Goal: Check status

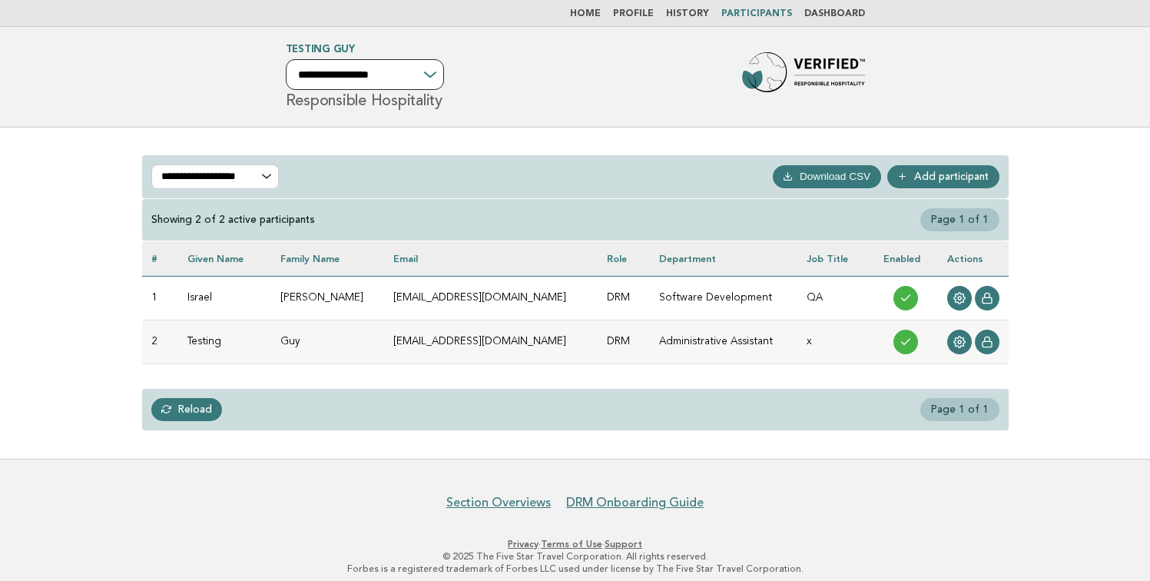
click at [392, 73] on select "**********" at bounding box center [365, 74] width 158 height 31
click at [595, 16] on link "Home" at bounding box center [585, 13] width 31 height 9
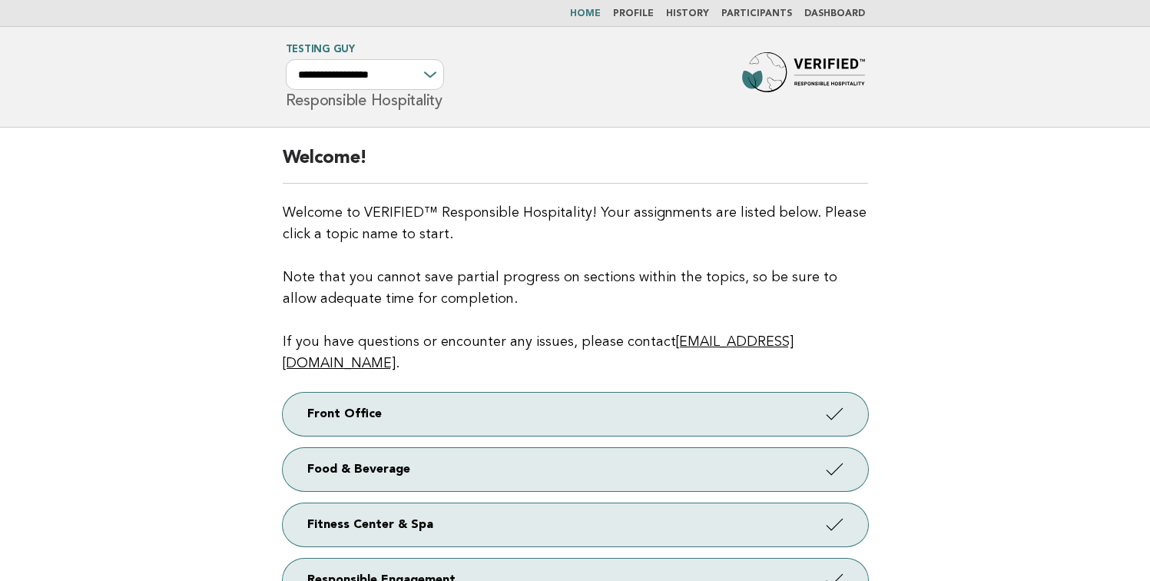
click at [754, 15] on link "Participants" at bounding box center [756, 13] width 71 height 9
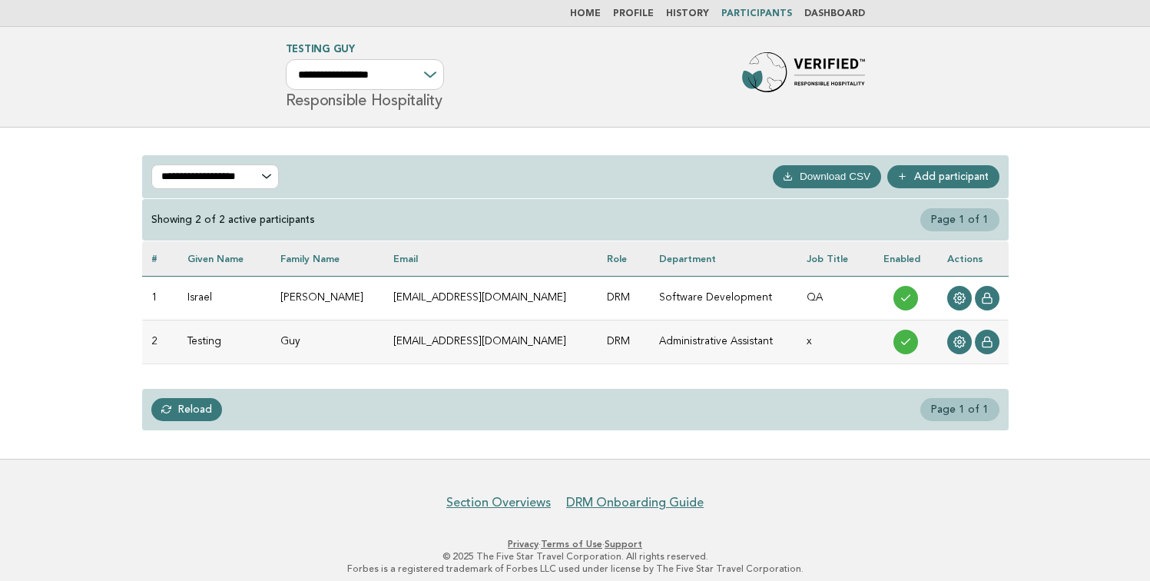
click at [812, 8] on li "Dashboard" at bounding box center [834, 14] width 61 height 12
click at [816, 13] on link "Dashboard" at bounding box center [834, 13] width 61 height 9
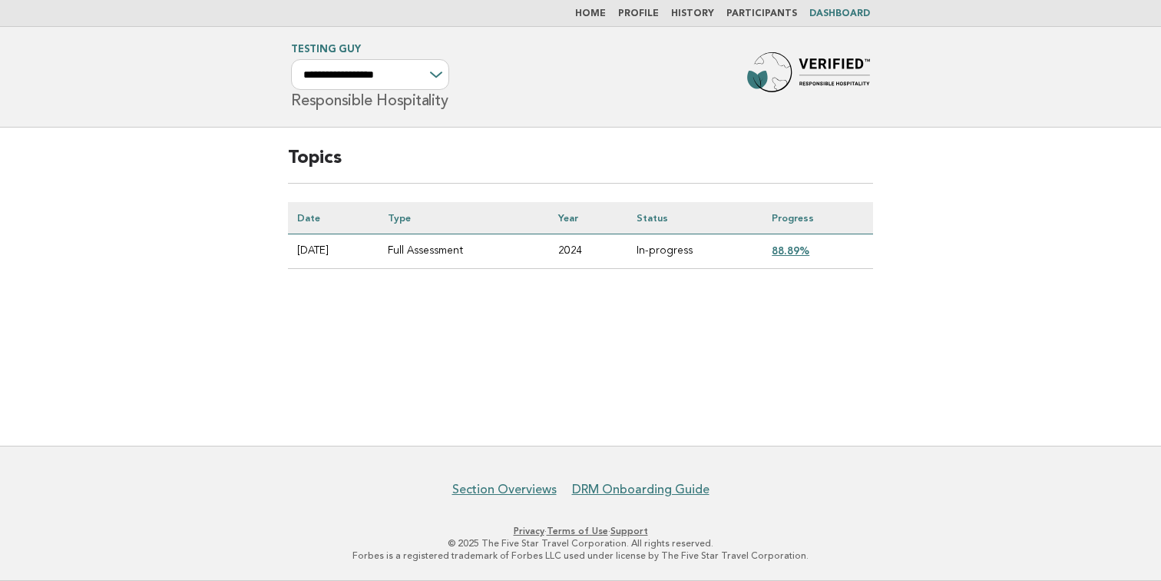
click at [455, 249] on td "Full Assessment" at bounding box center [464, 251] width 171 height 35
click at [543, 247] on td "Full Assessment" at bounding box center [464, 251] width 171 height 35
click at [592, 250] on td "2024" at bounding box center [588, 251] width 78 height 35
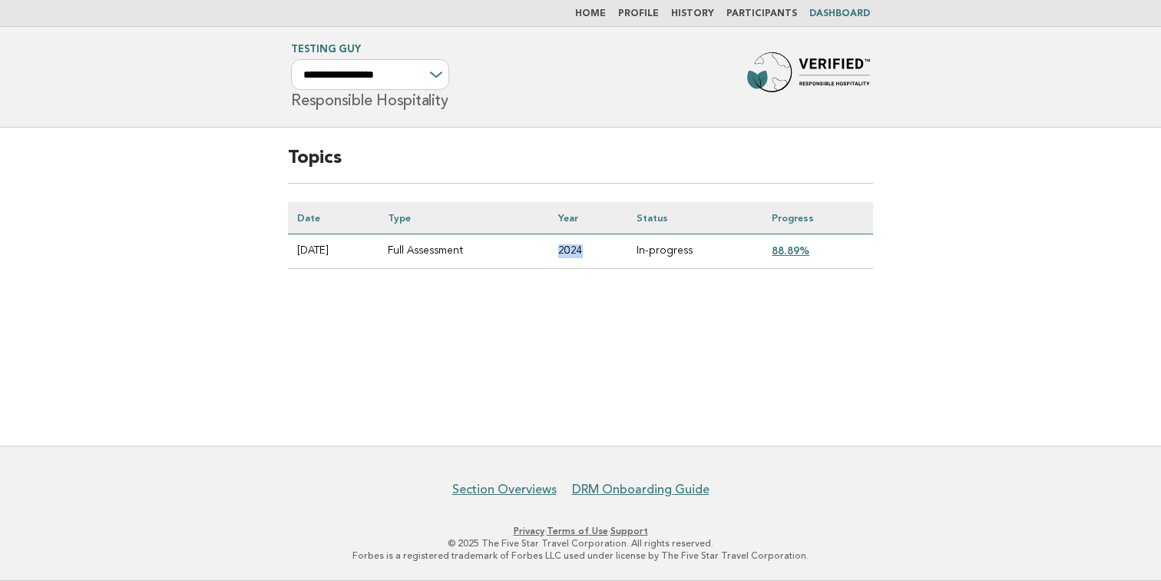
click at [810, 253] on link "88.89%" at bounding box center [791, 250] width 38 height 12
click at [747, 162] on h2 "Topics" at bounding box center [580, 165] width 585 height 38
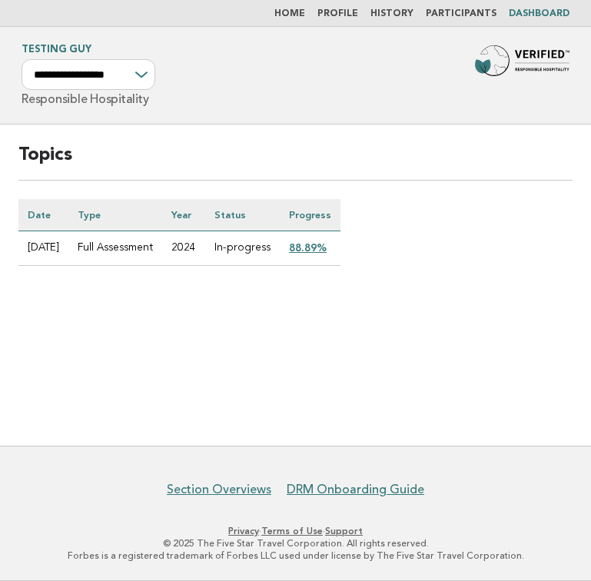
click at [310, 243] on link "88.89%" at bounding box center [308, 247] width 38 height 12
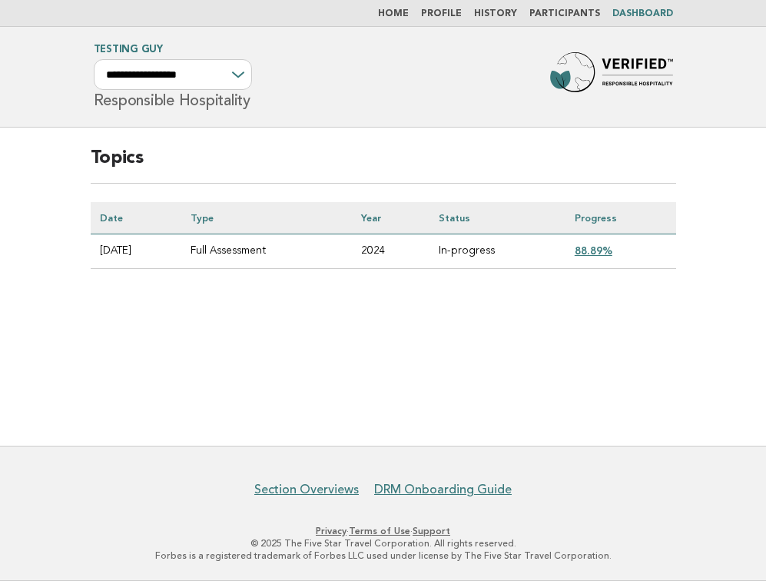
click at [529, 297] on div "Topics Date Type Year Status Progress [DATE] Full Assessment 2024 In-progress 8…" at bounding box center [383, 220] width 622 height 184
click at [590, 252] on link "88.89%" at bounding box center [594, 250] width 38 height 12
click at [618, 350] on main "Topics Date Type Year Status Progress [DATE] Full Assessment 2024 In-progress 8…" at bounding box center [383, 287] width 766 height 318
click at [520, 310] on div "Topics Date Type Year Status Progress [DATE] Full Assessment 2024 In-progress 8…" at bounding box center [383, 220] width 622 height 184
click at [596, 385] on main "Topics Date Type Year Status Progress [DATE] Full Assessment 2024 In-progress 8…" at bounding box center [383, 287] width 766 height 318
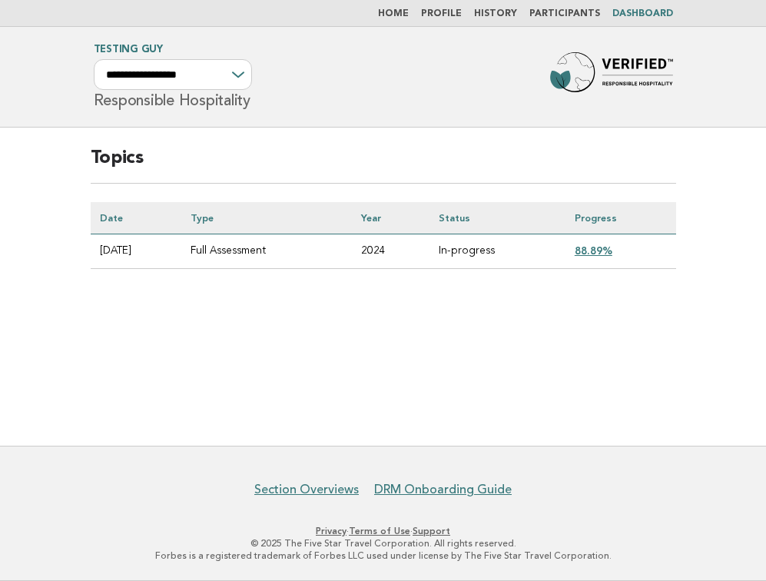
click at [523, 299] on div "Topics Date Type Year Status Progress [DATE] Full Assessment 2024 In-progress 8…" at bounding box center [383, 220] width 622 height 184
